Goal: Task Accomplishment & Management: Manage account settings

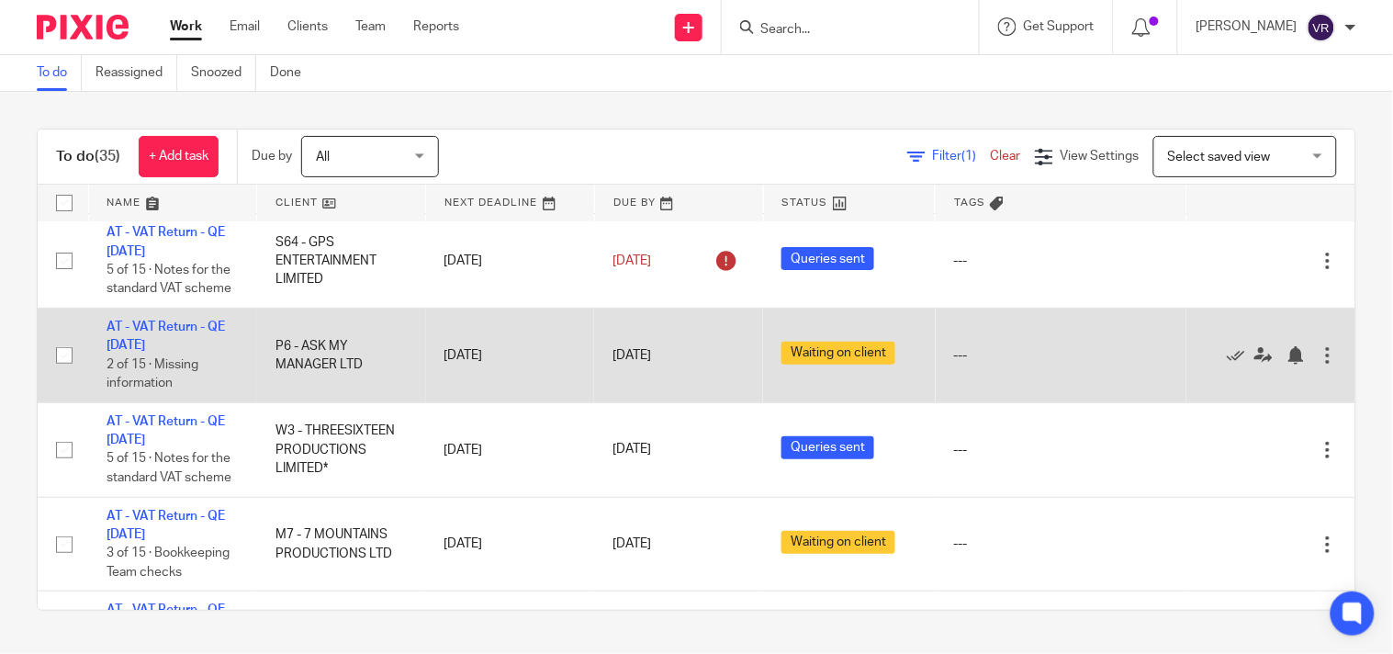
scroll to position [204, 0]
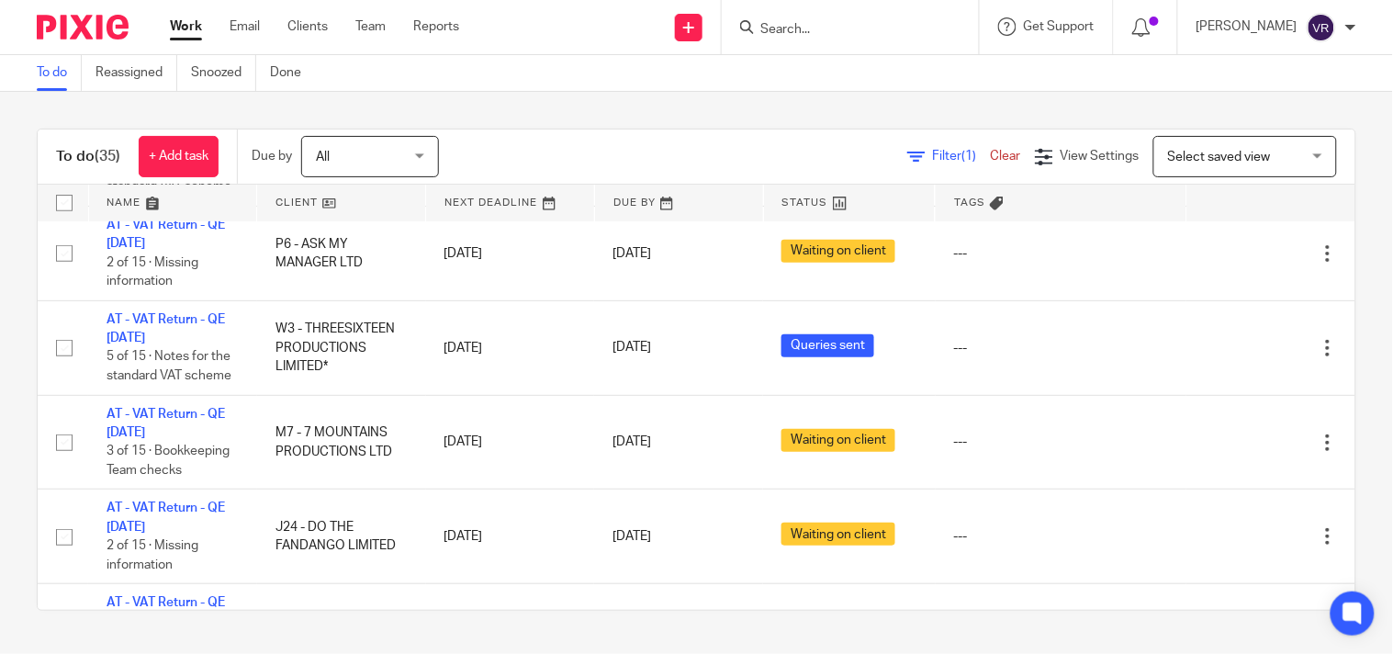
click at [557, 90] on div "To do Reassigned Snoozed Done" at bounding box center [696, 73] width 1393 height 37
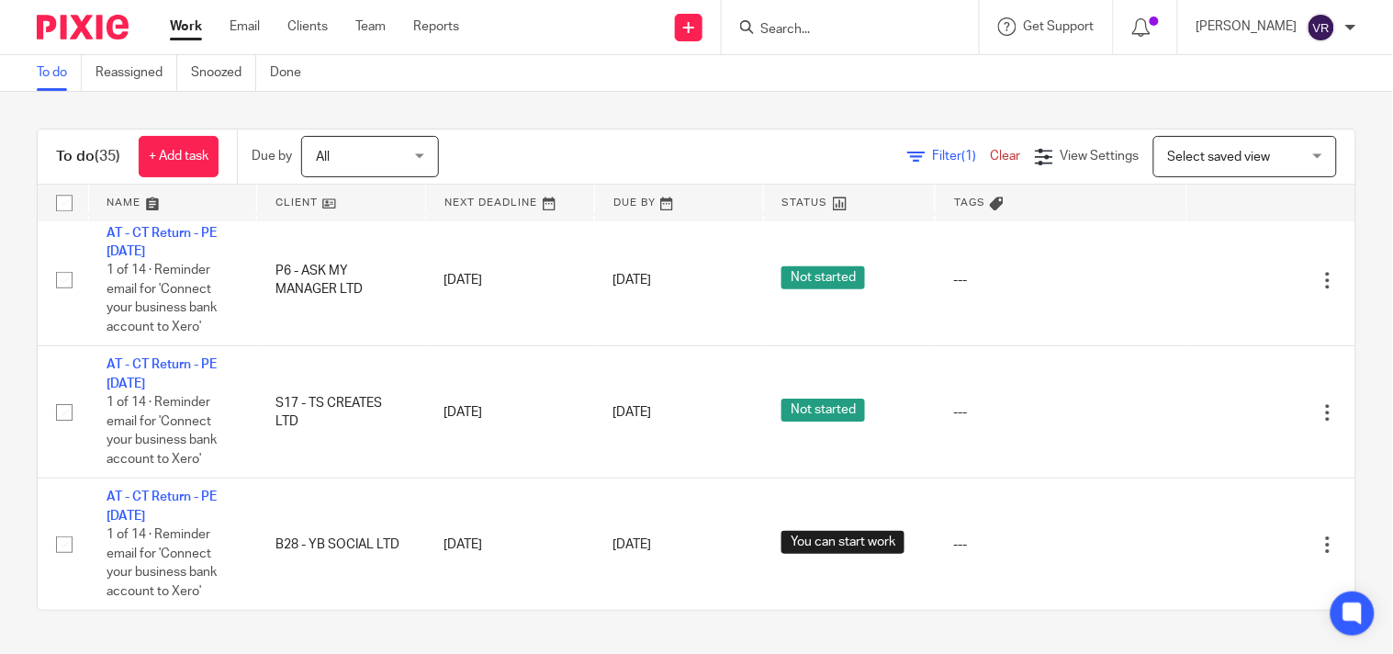
scroll to position [3545, 0]
drag, startPoint x: 1352, startPoint y: 249, endPoint x: 1339, endPoint y: 260, distance: 16.9
click at [1352, 249] on div "To do (35) + Add task Due by All All Today Tomorrow This week Next week This mo…" at bounding box center [696, 370] width 1393 height 556
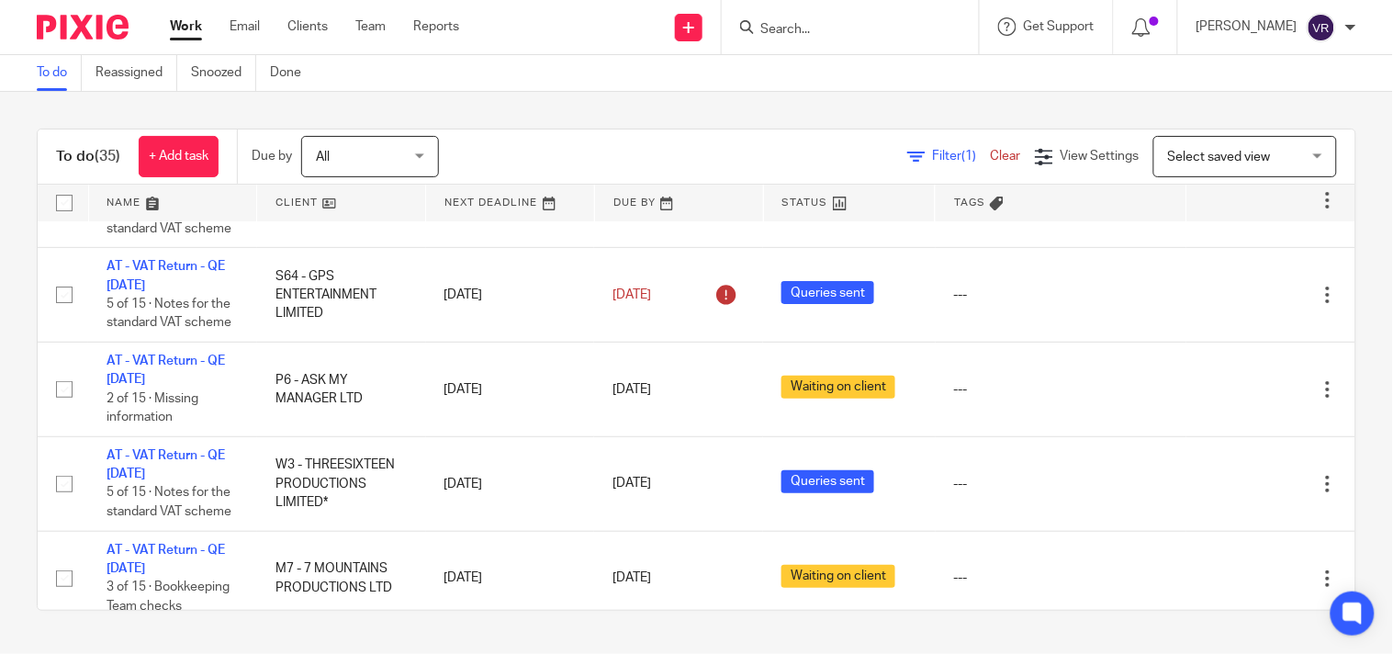
scroll to position [0, 0]
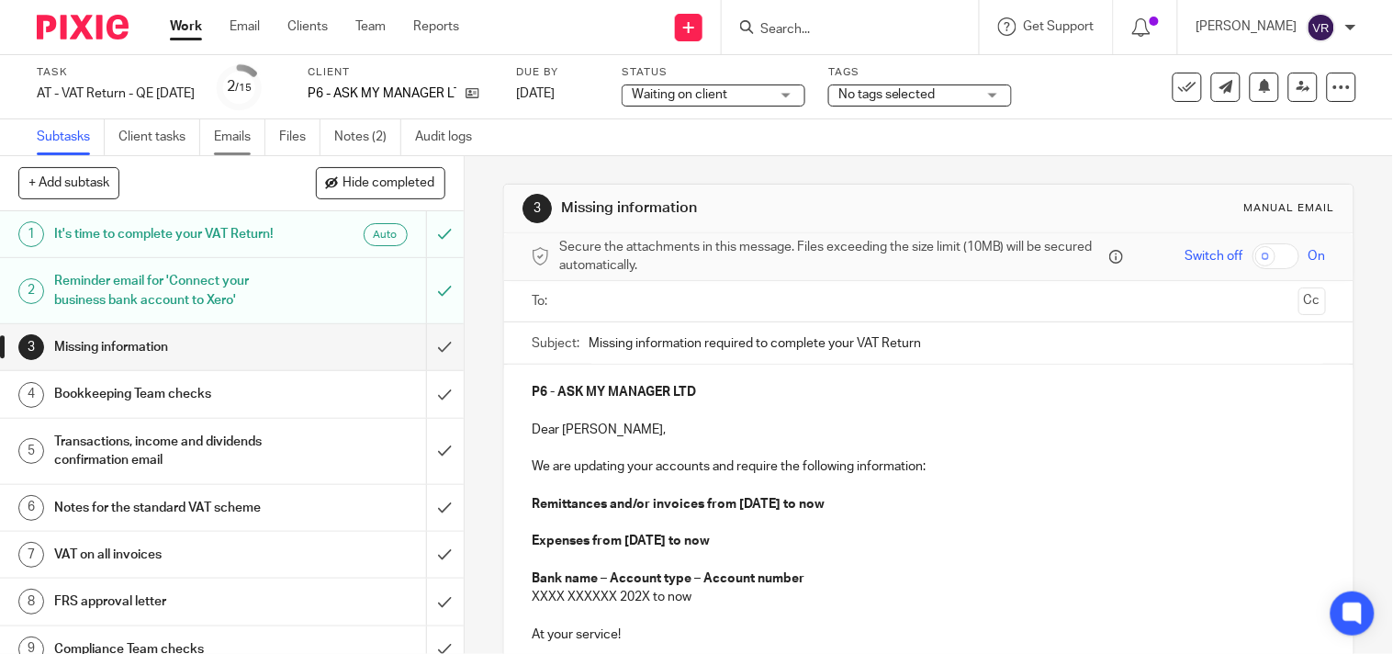
click at [246, 140] on link "Emails" at bounding box center [239, 137] width 51 height 36
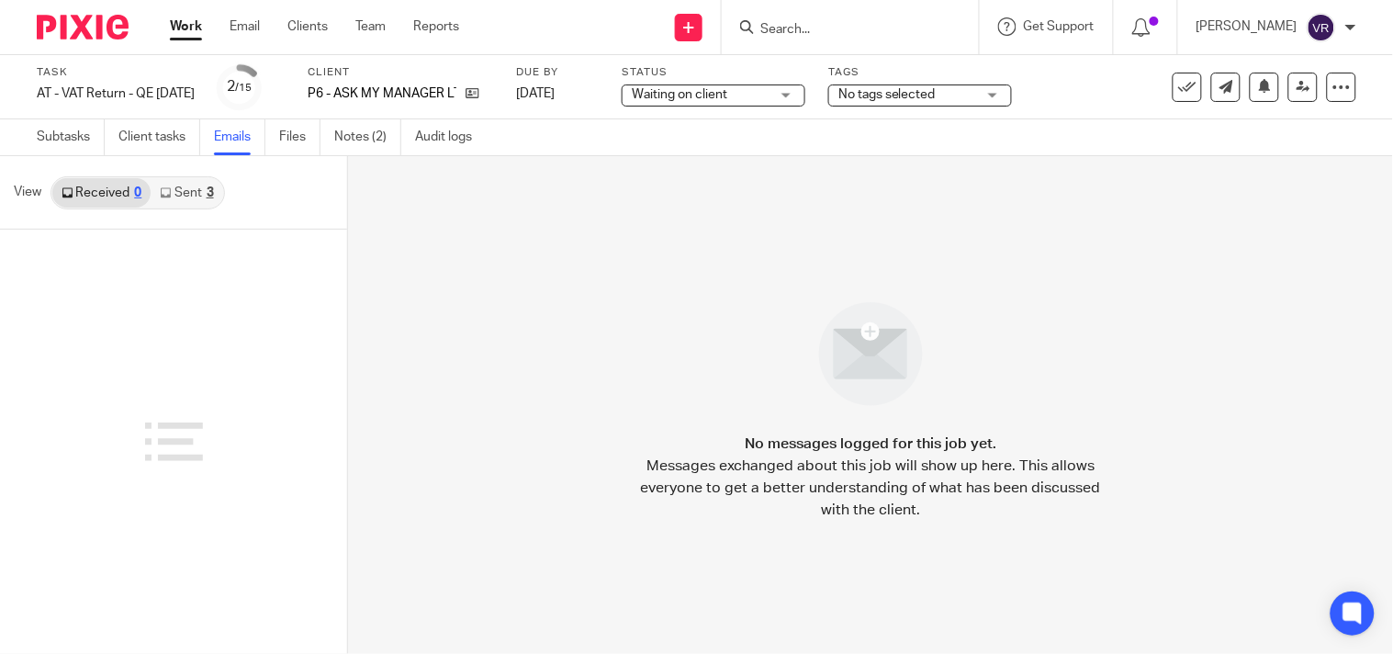
click at [185, 185] on link "Sent 3" at bounding box center [187, 192] width 72 height 29
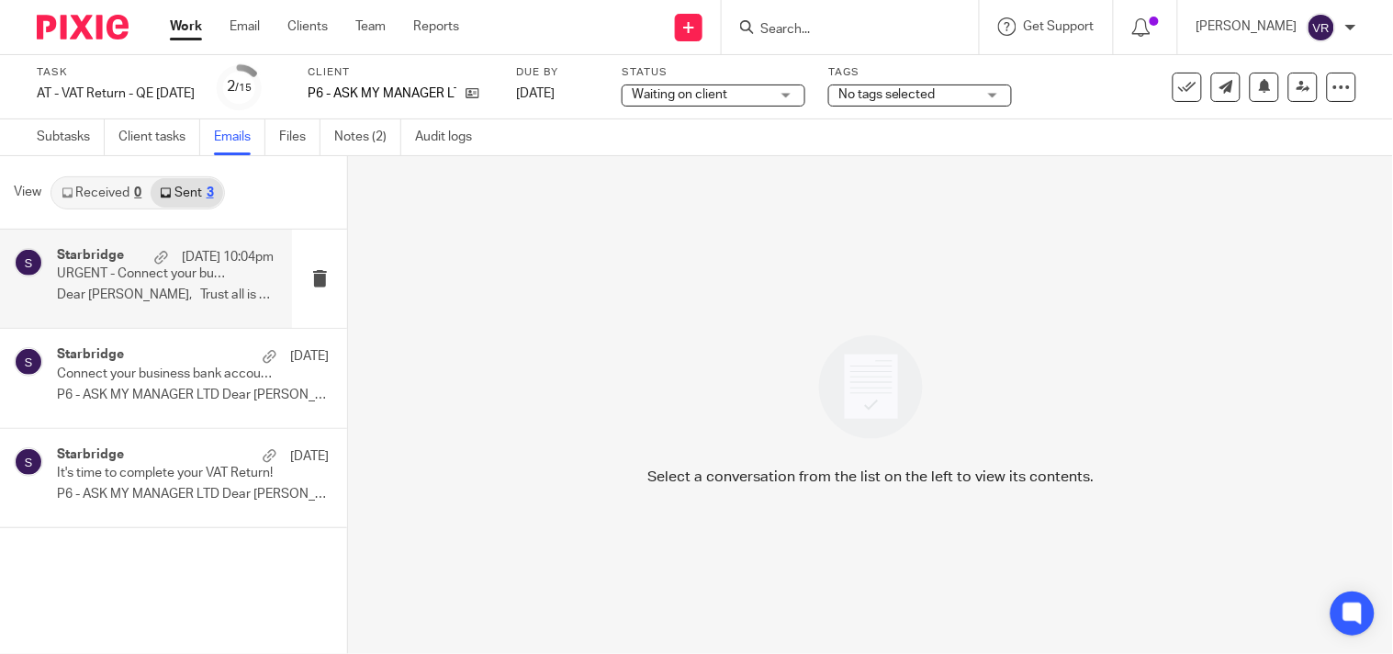
click at [139, 291] on p "Dear George, Trust all is well. ..." at bounding box center [165, 295] width 217 height 16
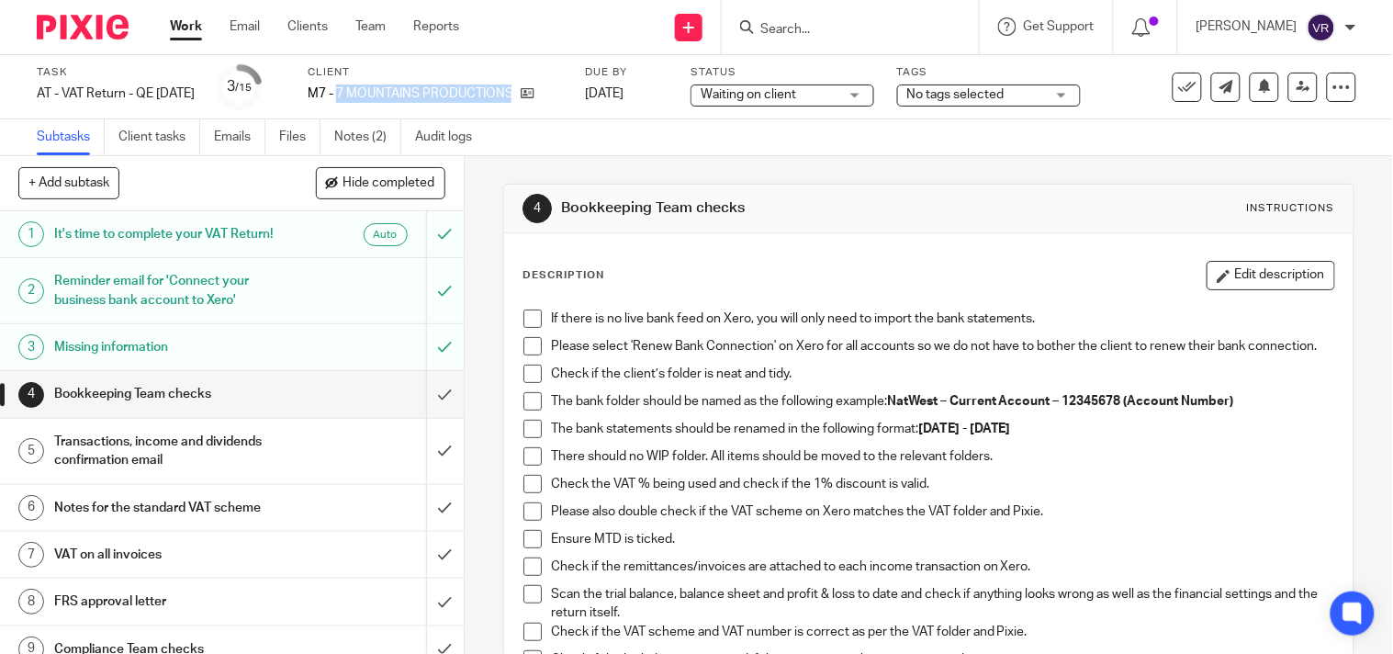
drag, startPoint x: 364, startPoint y: 89, endPoint x: 552, endPoint y: 105, distance: 188.9
click at [552, 105] on div "Client M7 - 7 MOUNTAINS PRODUCTIONS LTD" at bounding box center [435, 87] width 254 height 44
copy div "7 MOUNTAINS PRODUCTIONS LTD"
